Goal: Task Accomplishment & Management: Manage account settings

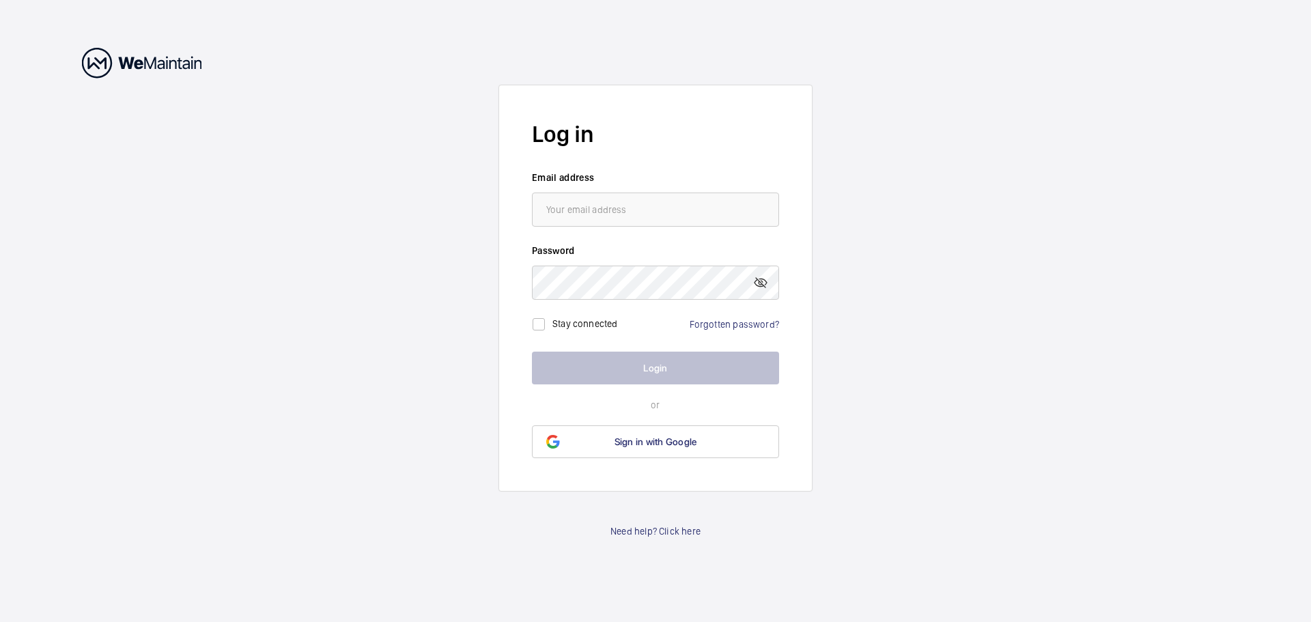
click at [894, 333] on wm-front-auth-container "Log in Email address Password Stay connected Forgotten password? Login or Sign …" at bounding box center [655, 311] width 1311 height 622
click at [677, 219] on input "email" at bounding box center [655, 210] width 247 height 34
click at [747, 320] on link "Forgotten password?" at bounding box center [734, 324] width 89 height 11
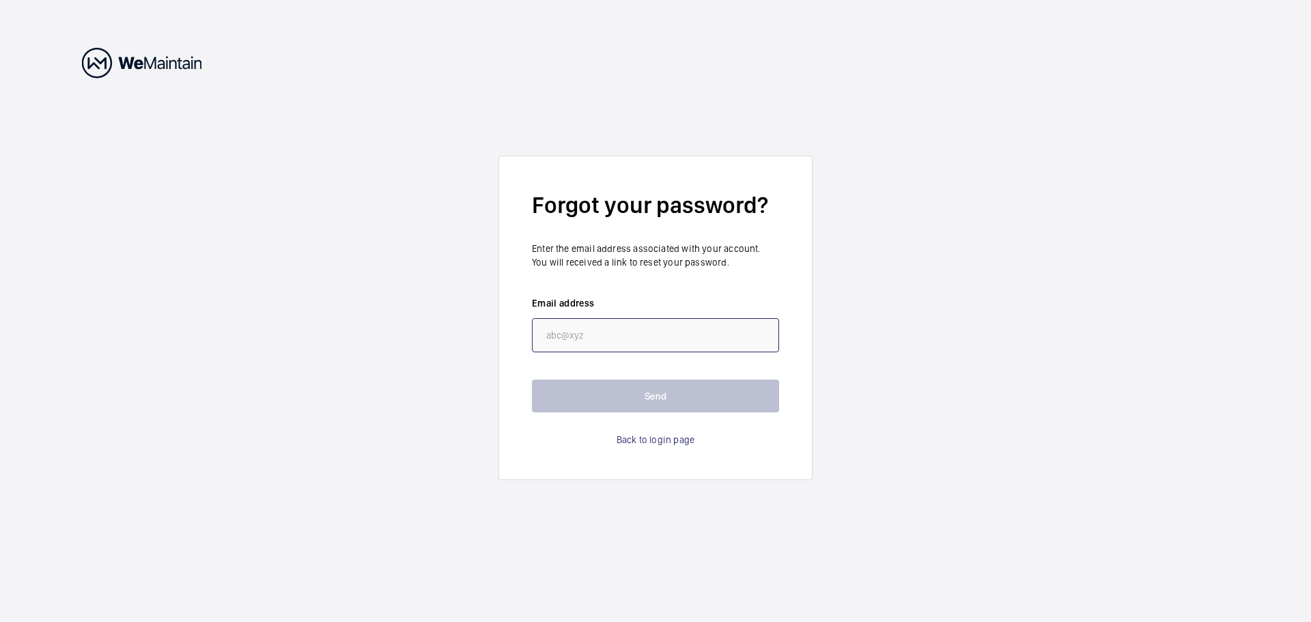
click at [623, 337] on input "email" at bounding box center [655, 335] width 247 height 34
type input "[EMAIL_ADDRESS][DOMAIN_NAME]"
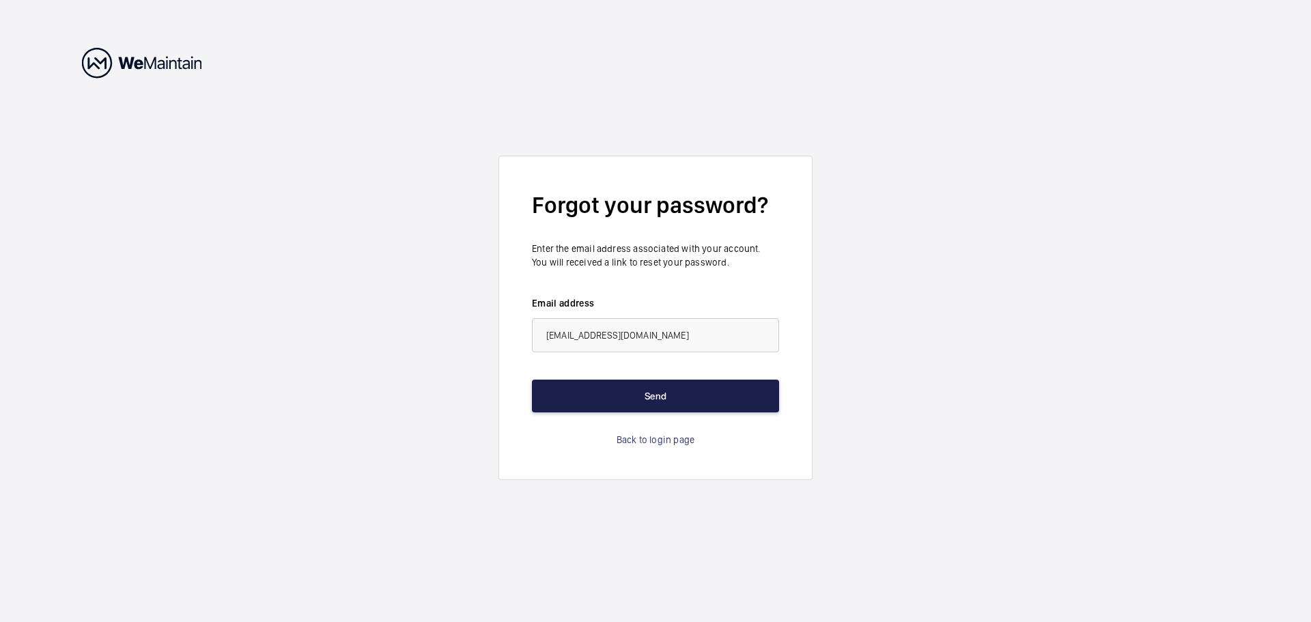
click at [648, 392] on button "Send" at bounding box center [655, 396] width 247 height 33
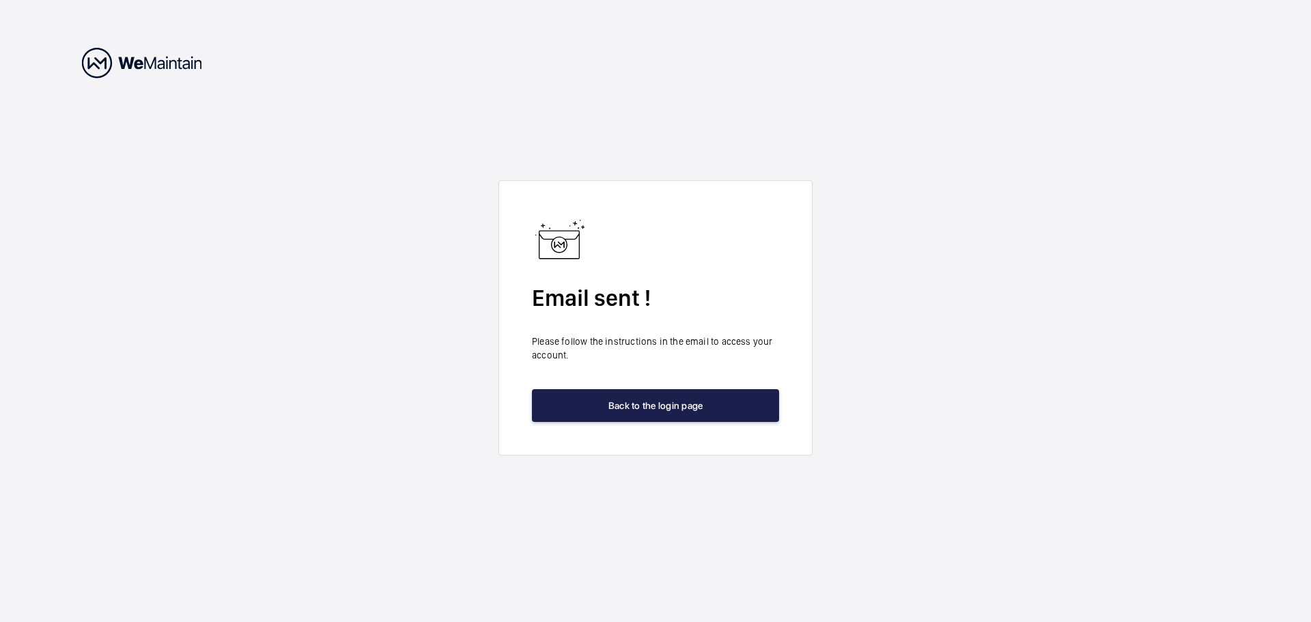
click at [628, 410] on button "Back to the login page" at bounding box center [655, 405] width 247 height 33
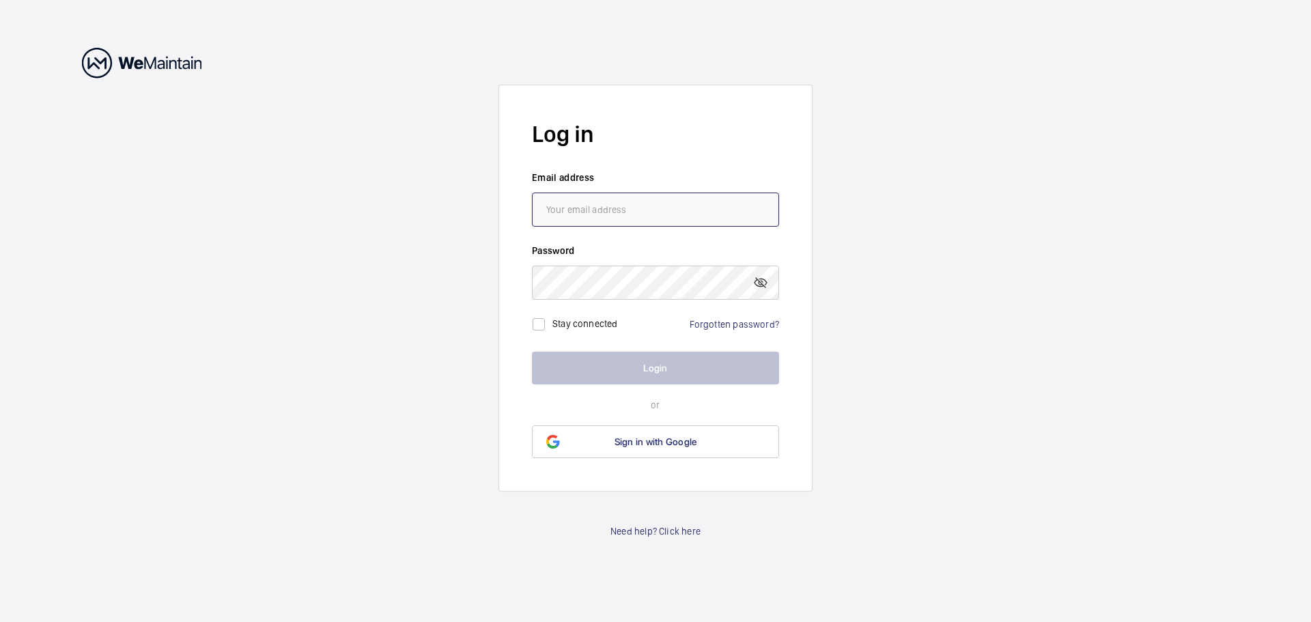
click at [619, 201] on input "email" at bounding box center [655, 210] width 247 height 34
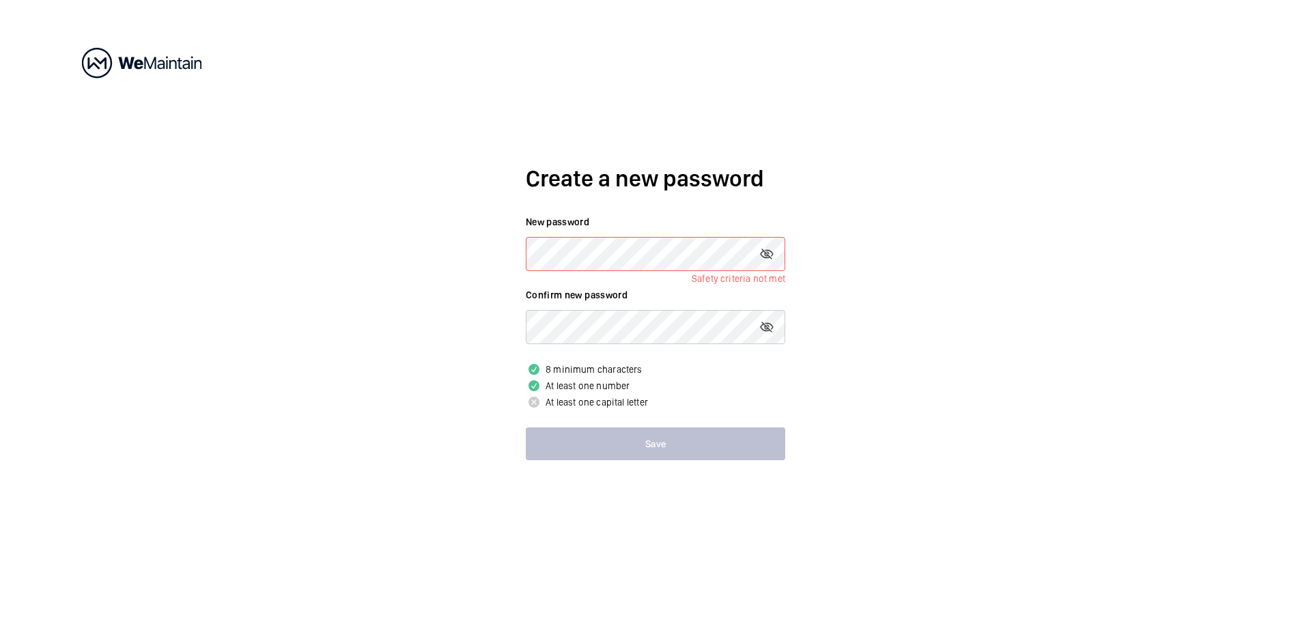
click at [401, 244] on div "Create a new password New password Safety criteria not met Confirm new password…" at bounding box center [655, 311] width 1311 height 622
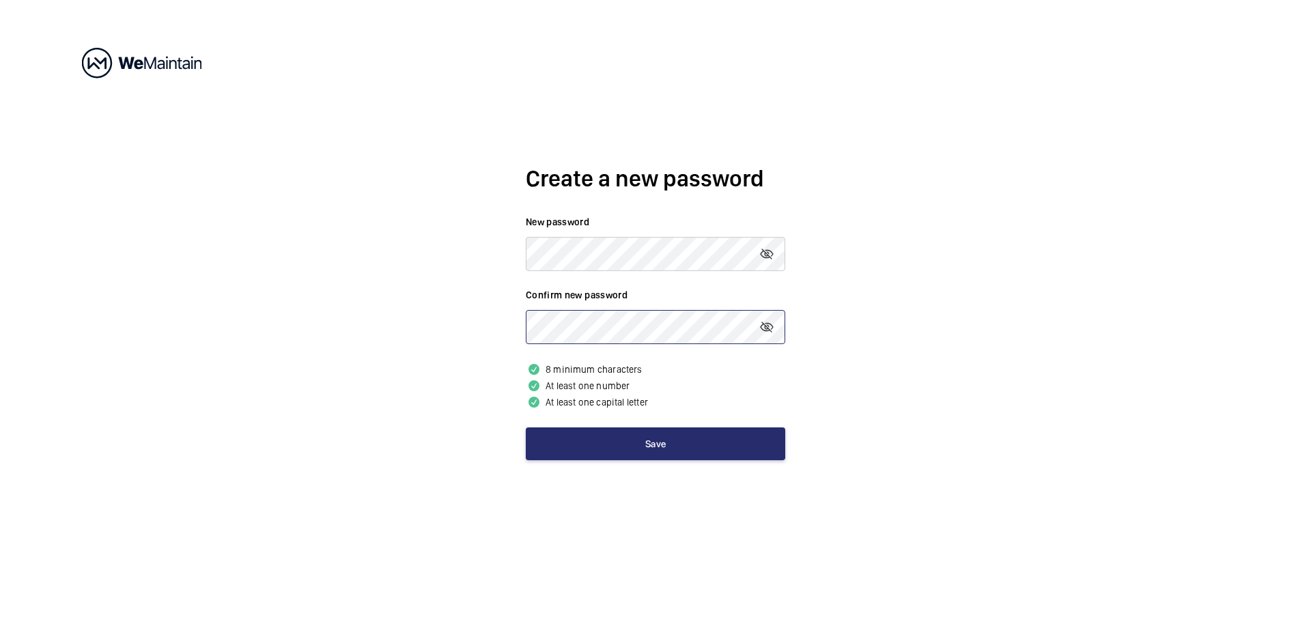
click at [526, 427] on button "Save" at bounding box center [655, 443] width 259 height 33
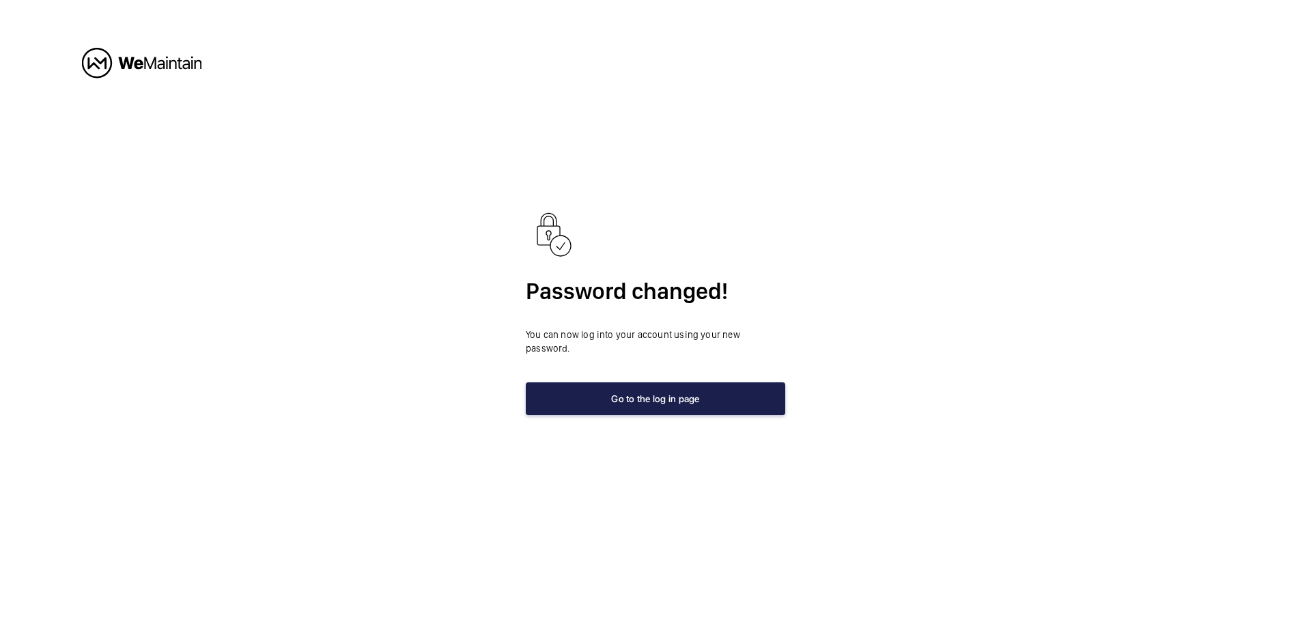
click at [593, 382] on button "Go to the log in page" at bounding box center [655, 398] width 259 height 33
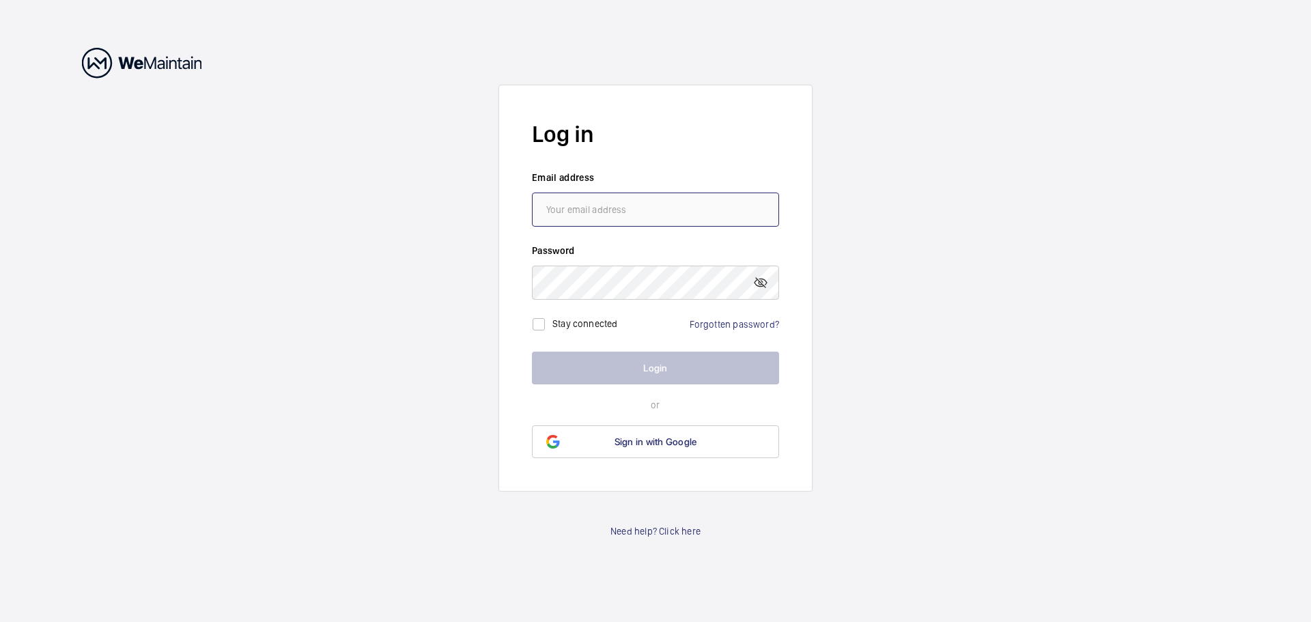
click at [731, 226] on form "Log in Email address Password Stay connected Forgotten password? Login or Sign …" at bounding box center [655, 288] width 314 height 407
type input "[EMAIL_ADDRESS][DOMAIN_NAME]"
click at [673, 266] on div at bounding box center [655, 283] width 247 height 34
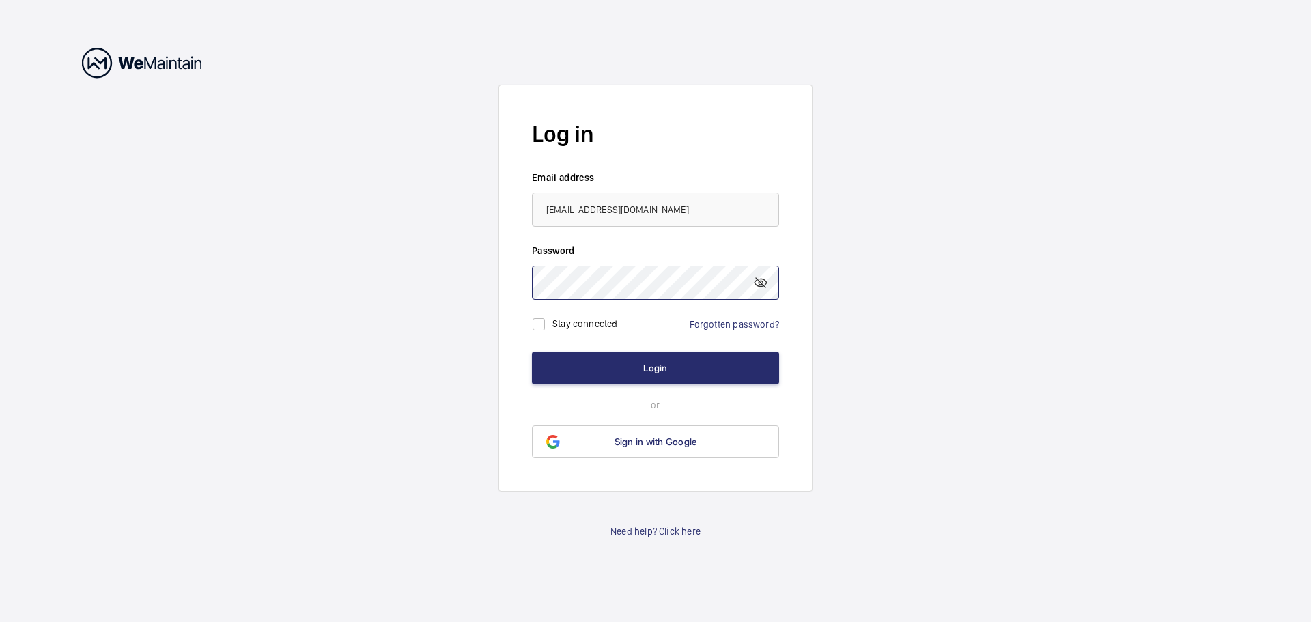
click at [532, 352] on button "Login" at bounding box center [655, 368] width 247 height 33
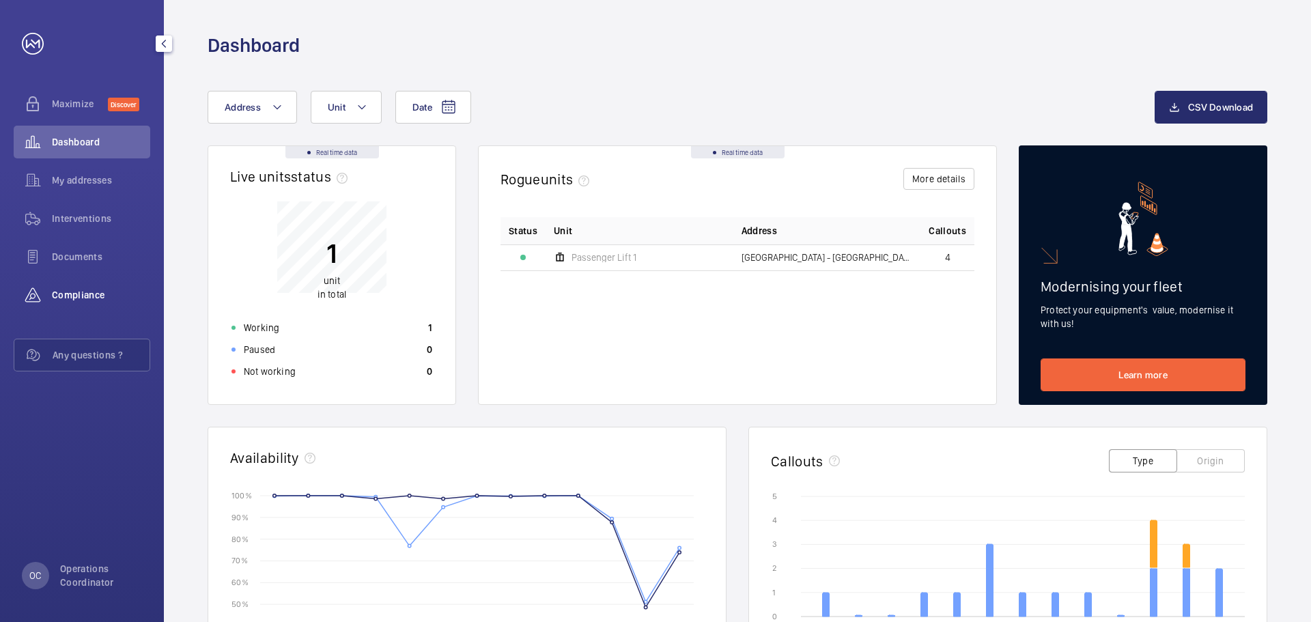
click at [66, 280] on div "Compliance" at bounding box center [82, 295] width 137 height 33
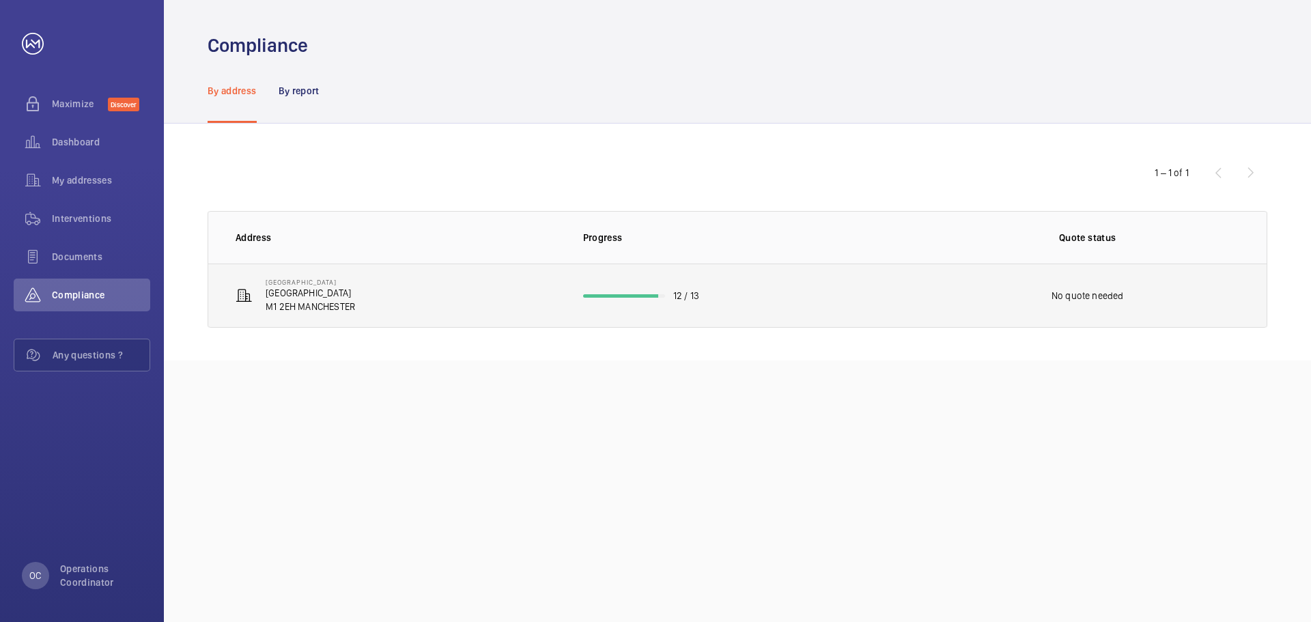
click at [734, 312] on td "12 / 13" at bounding box center [737, 296] width 353 height 64
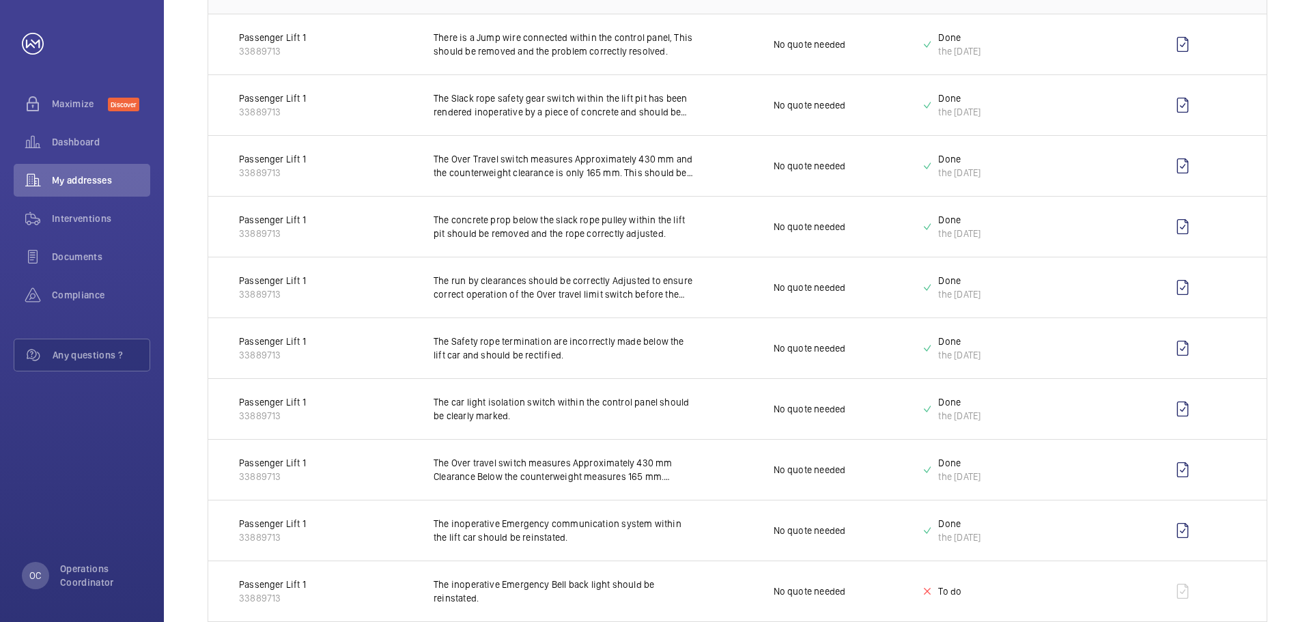
scroll to position [518, 0]
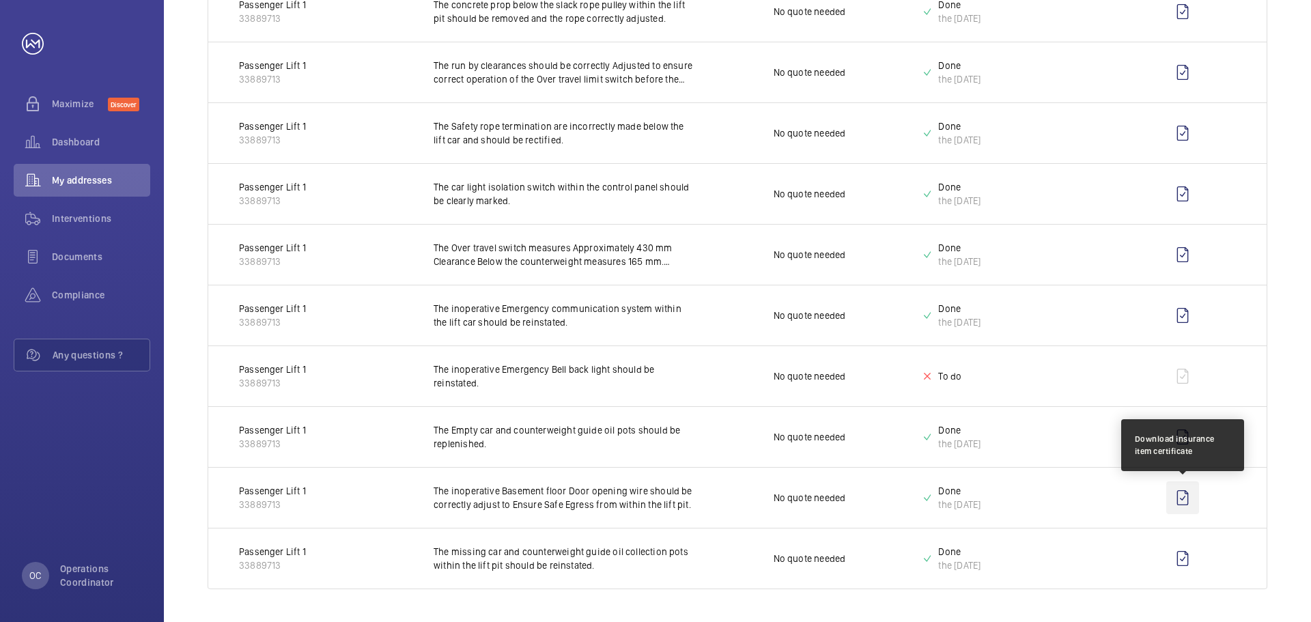
click at [1181, 505] on wm-front-icon-button at bounding box center [1182, 497] width 33 height 33
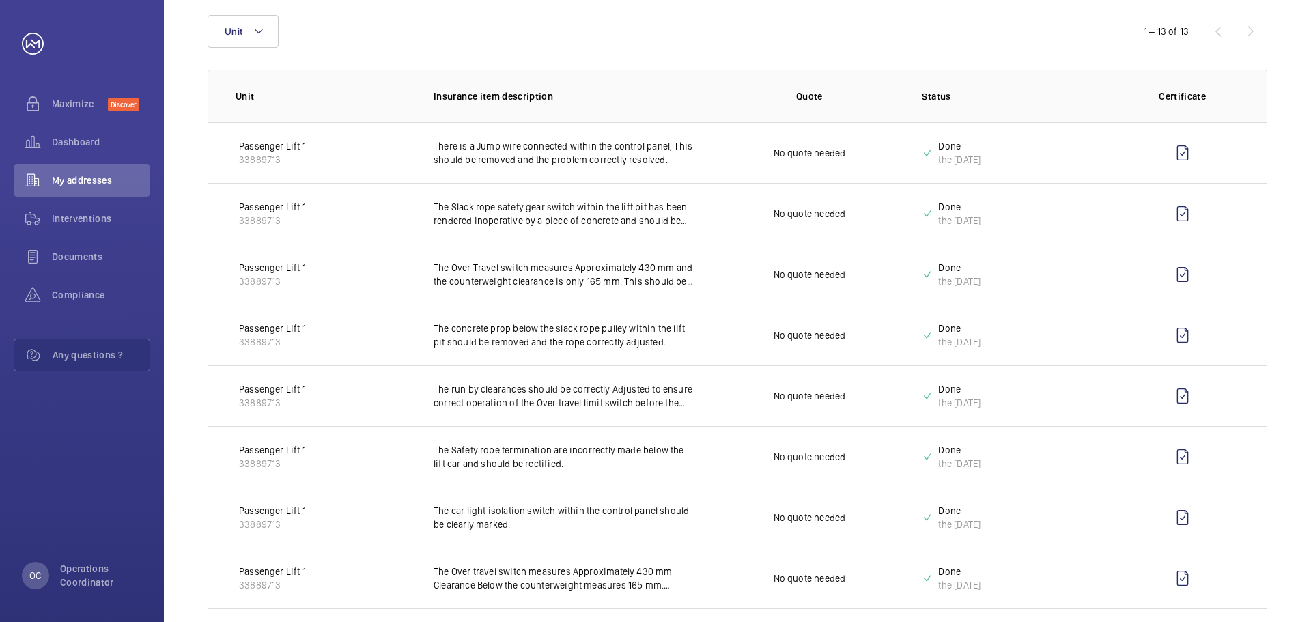
scroll to position [191, 0]
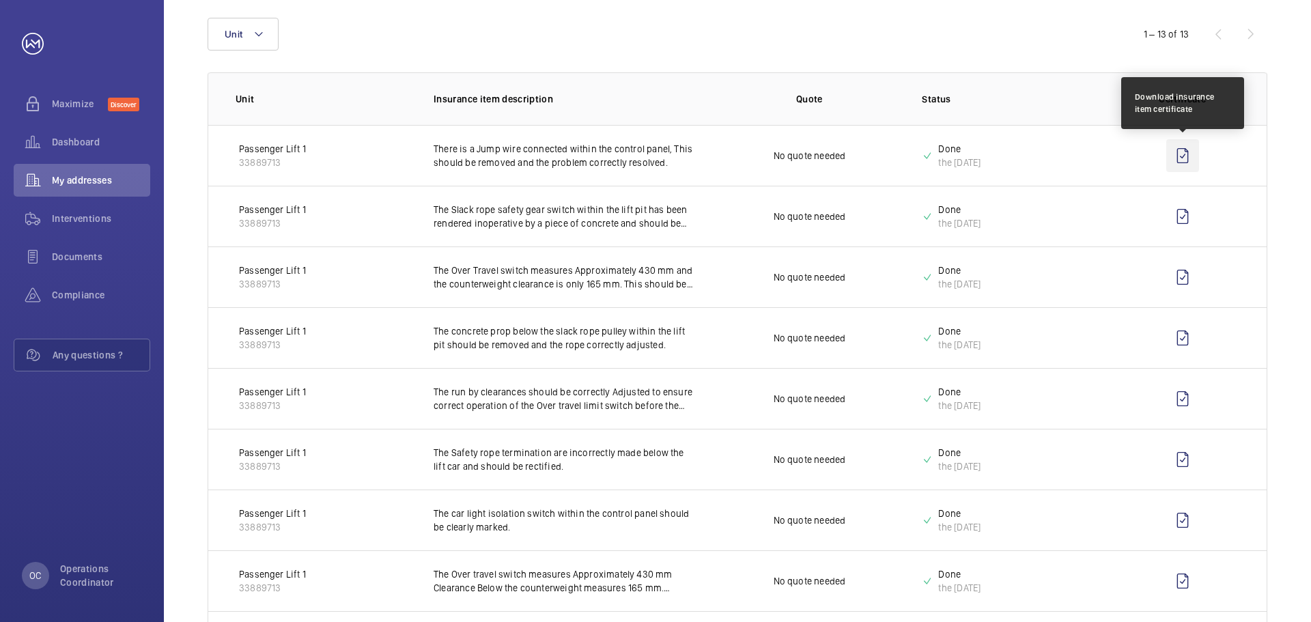
click at [1169, 153] on wm-front-icon-button at bounding box center [1182, 155] width 33 height 33
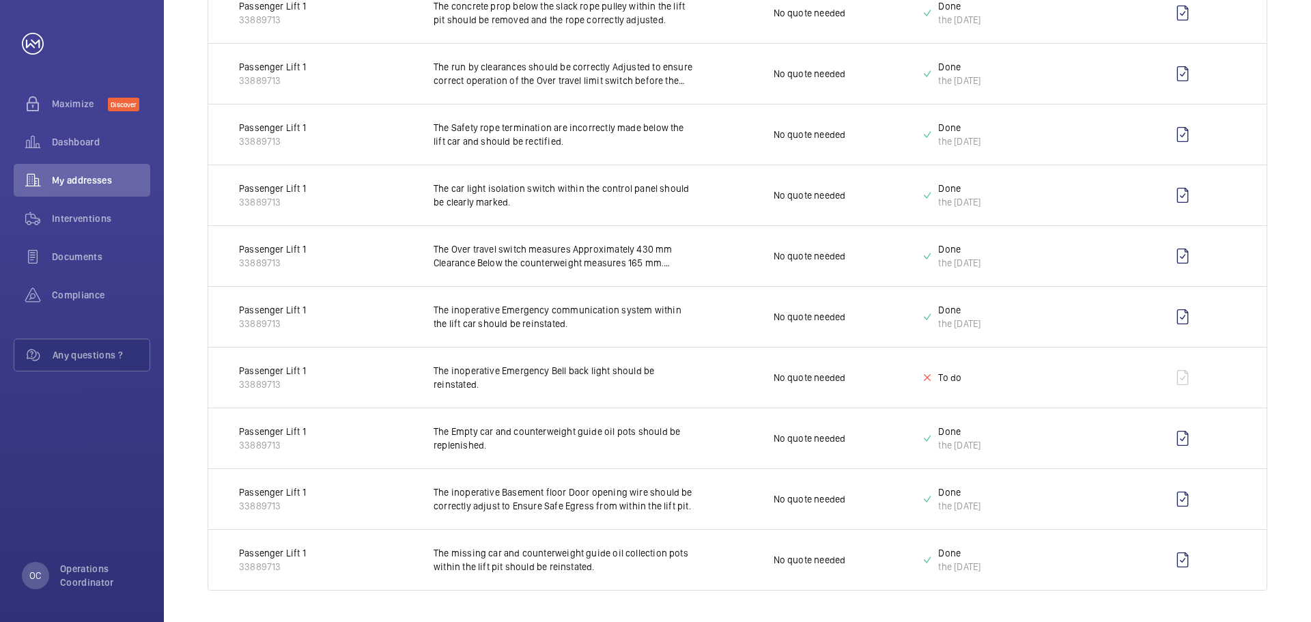
scroll to position [518, 0]
click at [79, 251] on span "Documents" at bounding box center [101, 257] width 98 height 14
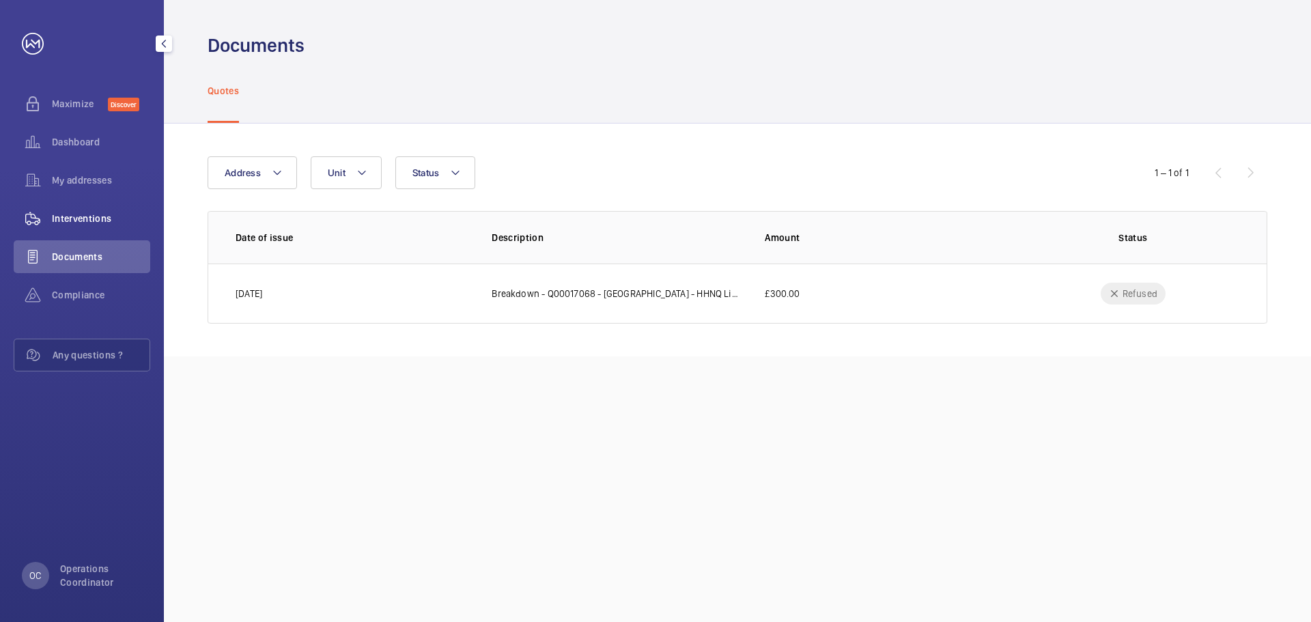
drag, startPoint x: 111, startPoint y: 225, endPoint x: 106, endPoint y: 231, distance: 7.7
click at [111, 225] on div "Interventions" at bounding box center [82, 218] width 137 height 33
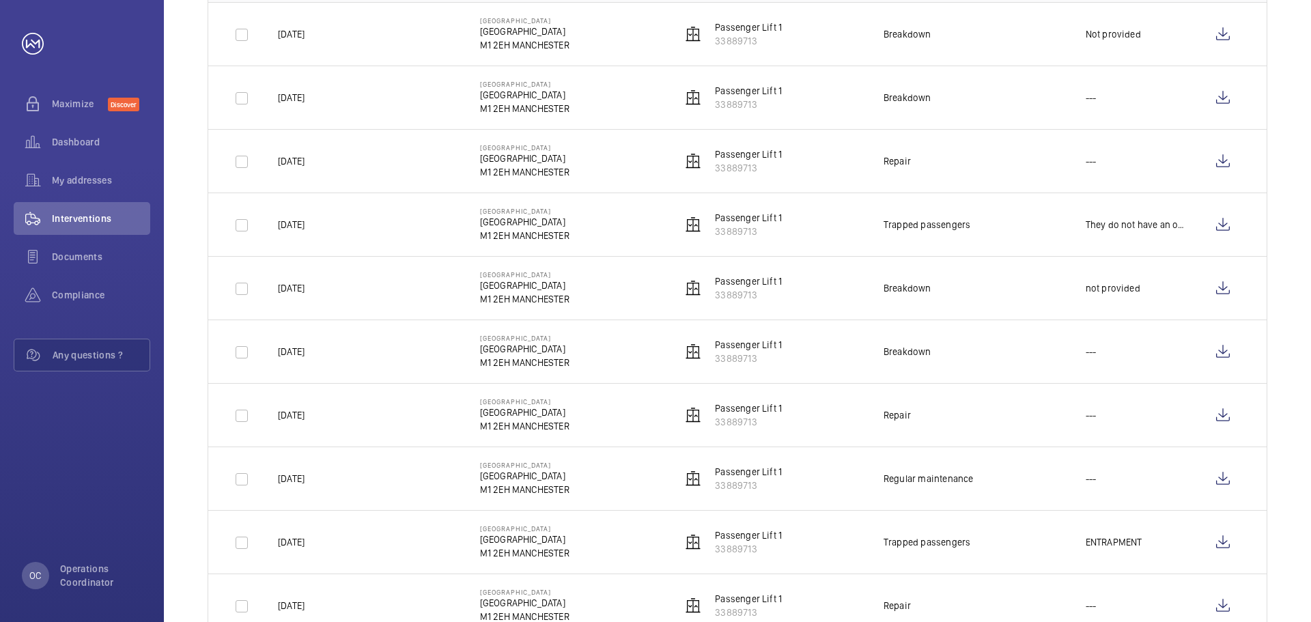
scroll to position [296, 0]
